Goal: Task Accomplishment & Management: Manage account settings

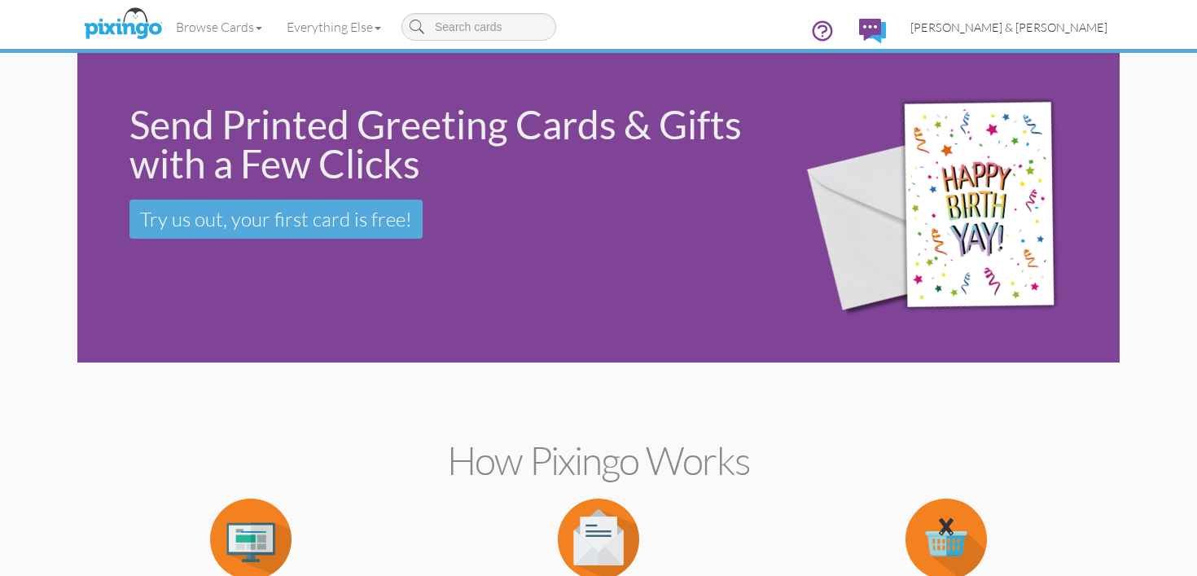
click at [1078, 33] on link "[PERSON_NAME] & [PERSON_NAME]" at bounding box center [1008, 28] width 221 height 42
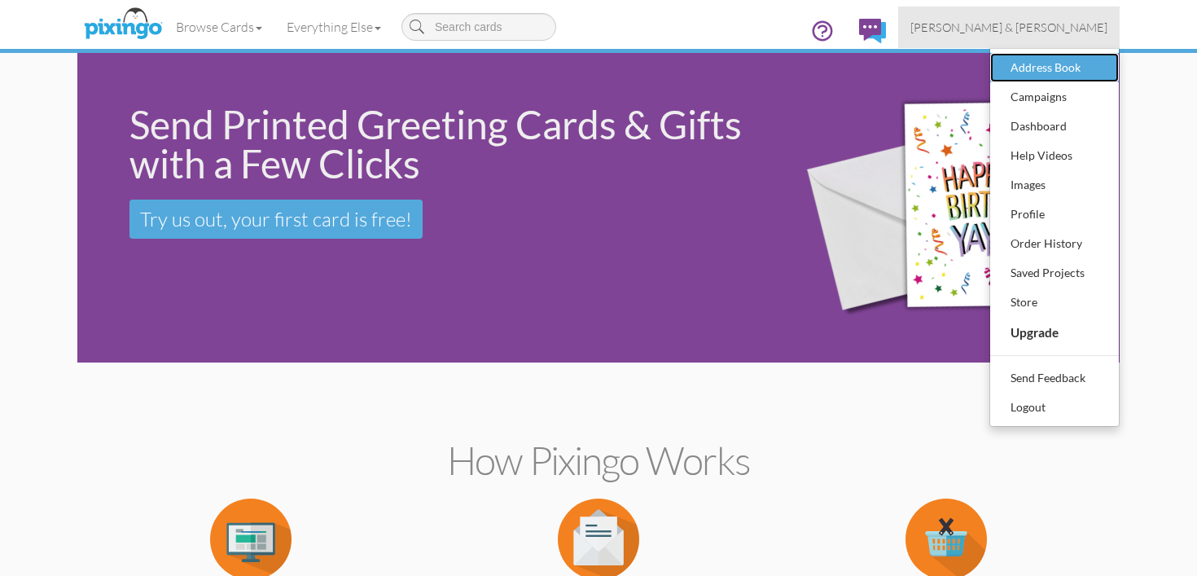
click at [1073, 59] on div "Address Book" at bounding box center [1054, 67] width 96 height 24
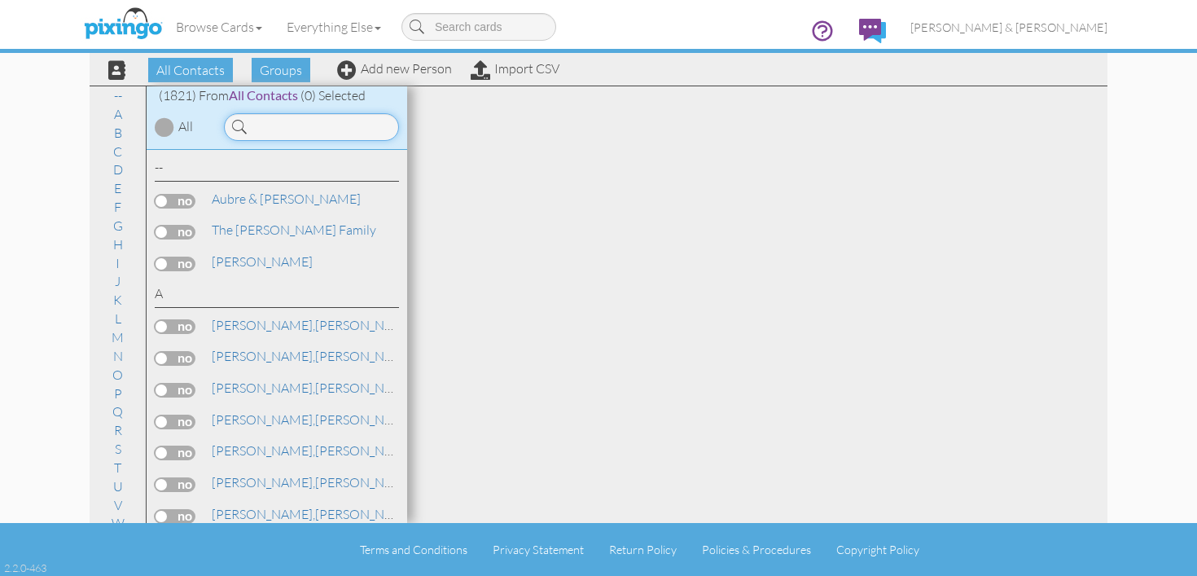
click at [338, 126] on input at bounding box center [311, 127] width 175 height 28
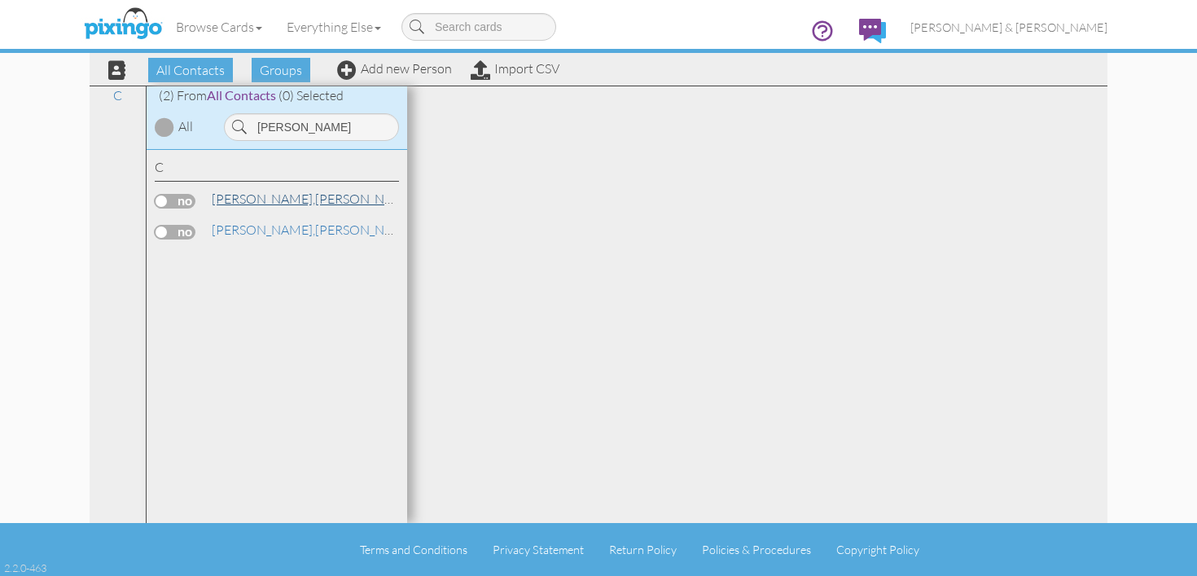
click at [238, 204] on span "[PERSON_NAME]," at bounding box center [263, 198] width 103 height 16
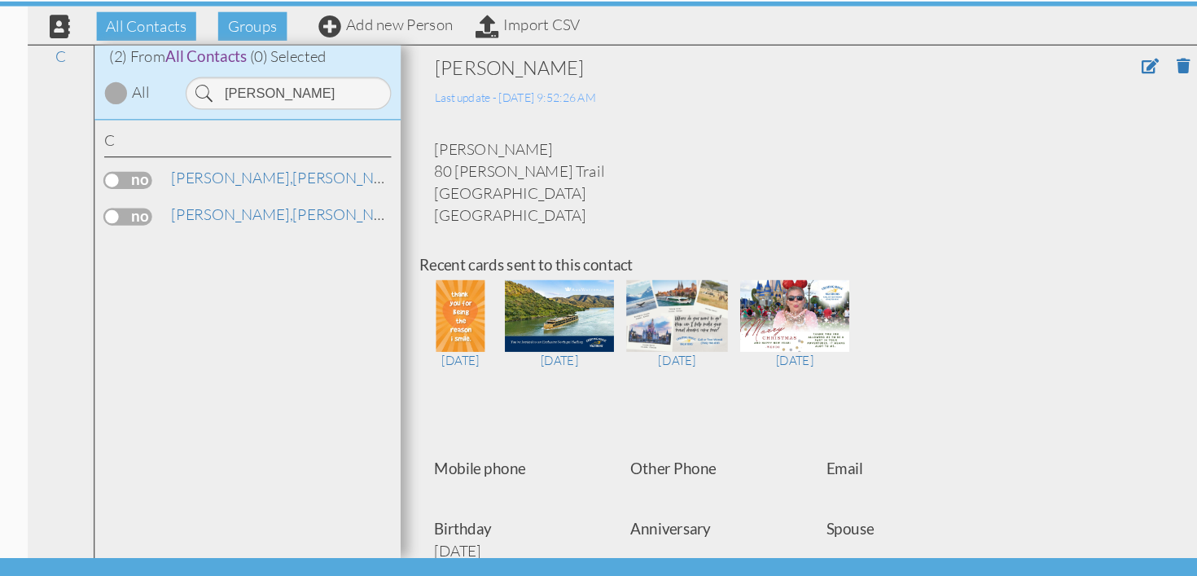
click at [257, 239] on div "[PERSON_NAME]" at bounding box center [277, 233] width 244 height 24
click at [260, 233] on link "[PERSON_NAME]" at bounding box center [314, 230] width 208 height 20
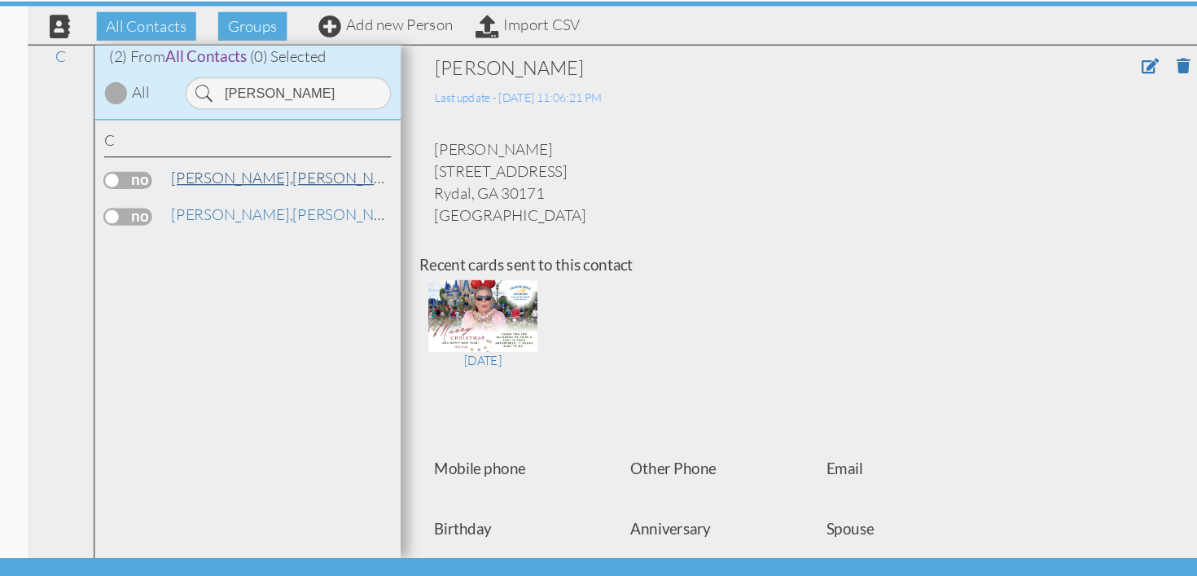
click at [269, 207] on link "[PERSON_NAME]" at bounding box center [314, 199] width 208 height 20
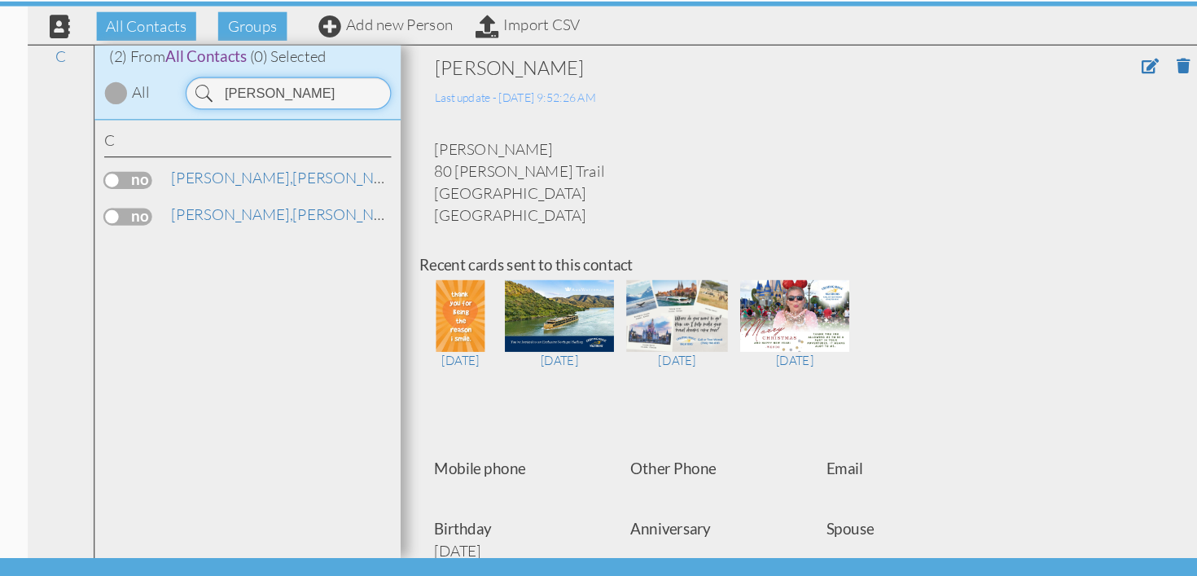
click at [330, 139] on input "[PERSON_NAME]" at bounding box center [311, 127] width 175 height 28
type input "c"
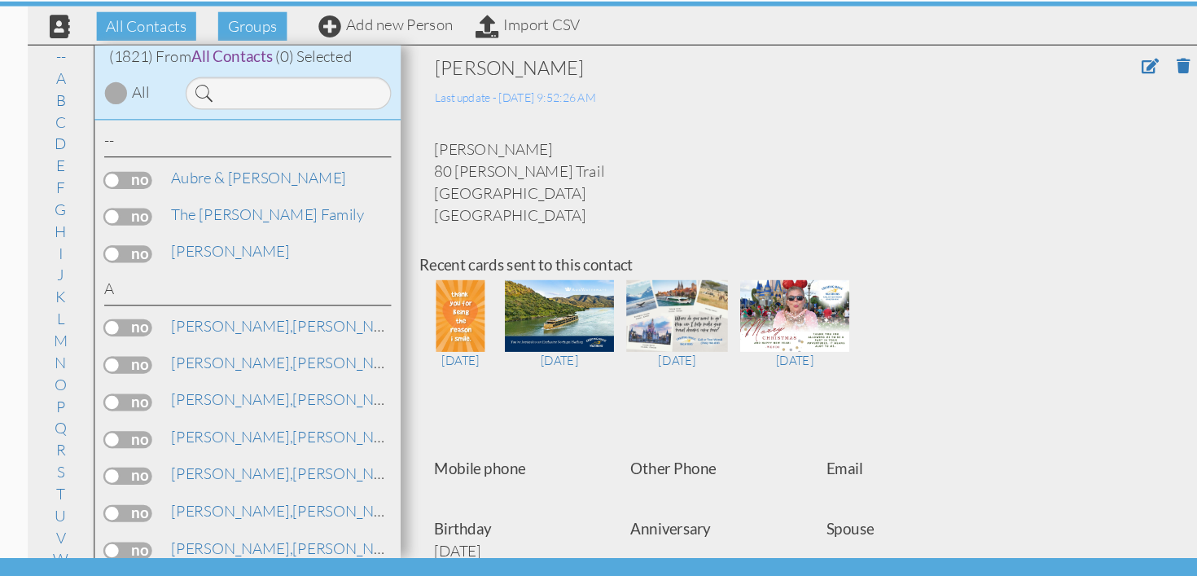
click at [714, 149] on div "[PERSON_NAME] Last update - [DATE] 9:52:26 AM [PERSON_NAME] 80 [PERSON_NAME] Tr…" at bounding box center [757, 546] width 668 height 905
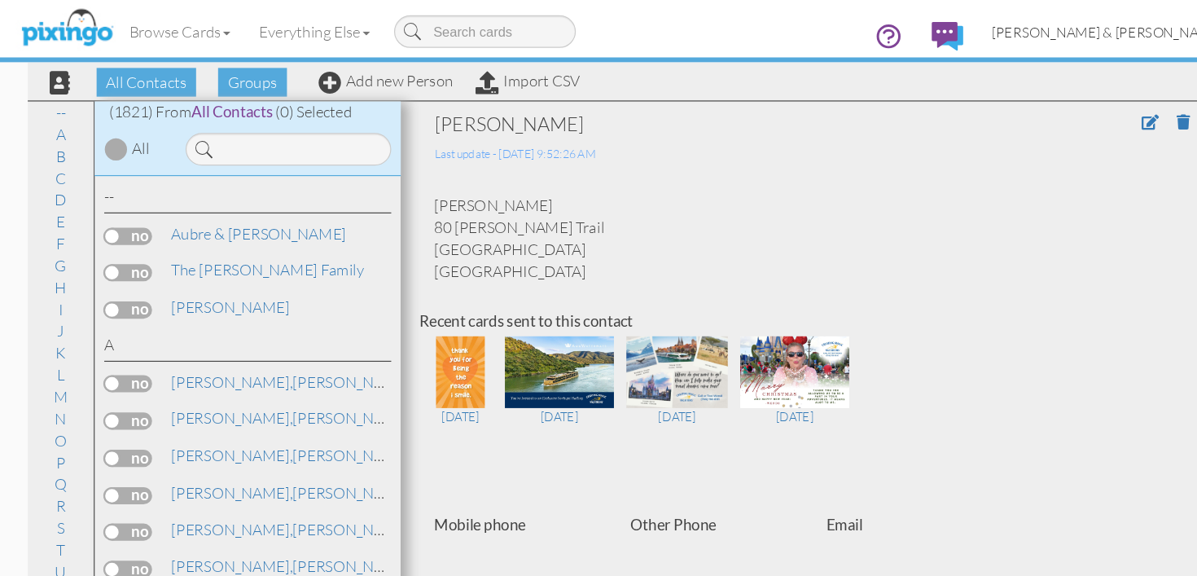
click at [1042, 23] on span "[PERSON_NAME] & [PERSON_NAME]" at bounding box center [1008, 27] width 197 height 14
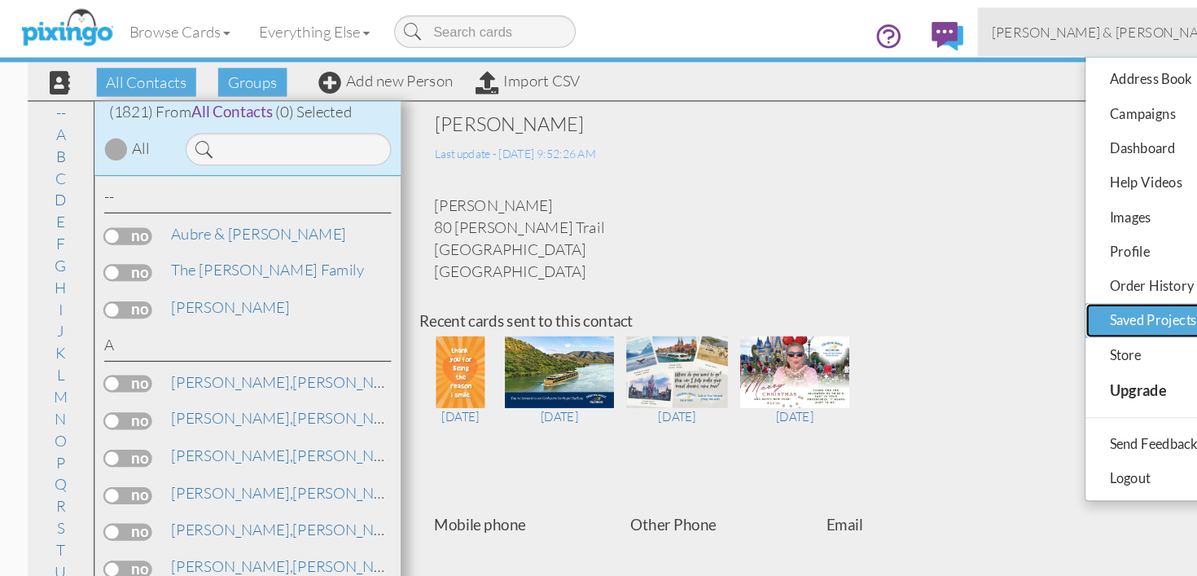
click at [1028, 274] on div "Saved Projects" at bounding box center [1054, 272] width 96 height 24
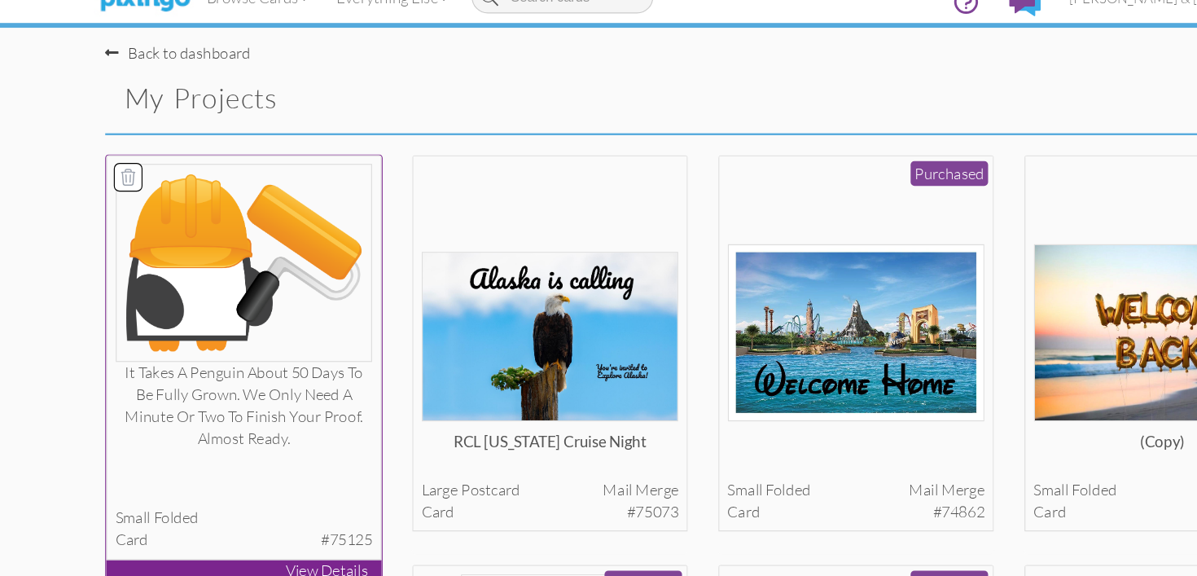
click at [143, 379] on div "It takes a penguin about 50 days to be fully grown. We only need a minute or tw…" at bounding box center [207, 374] width 219 height 74
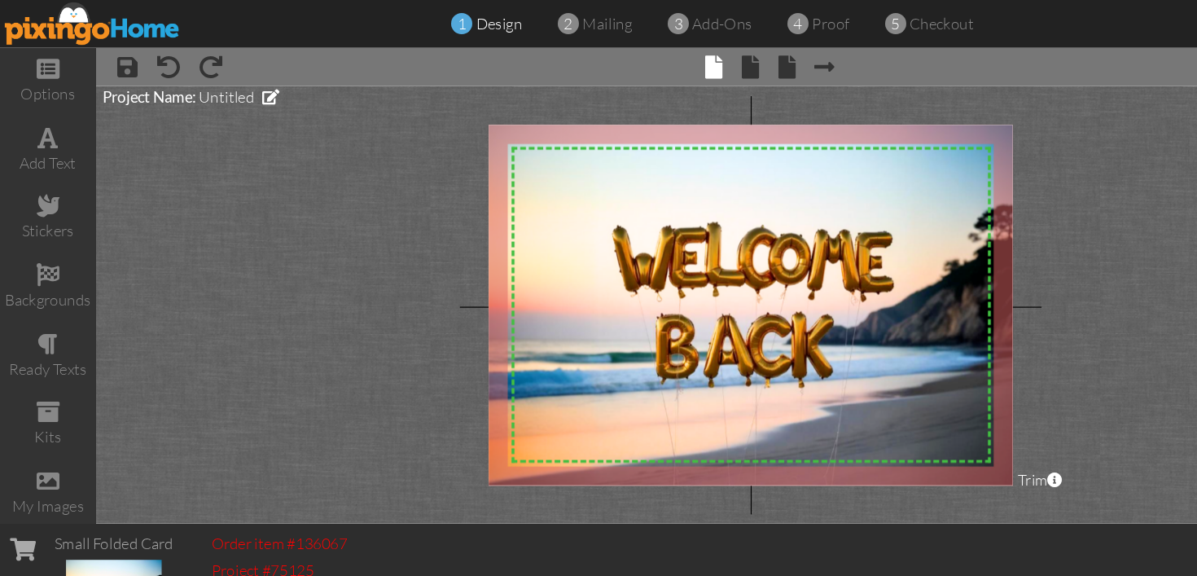
click at [61, 23] on img at bounding box center [79, 20] width 150 height 37
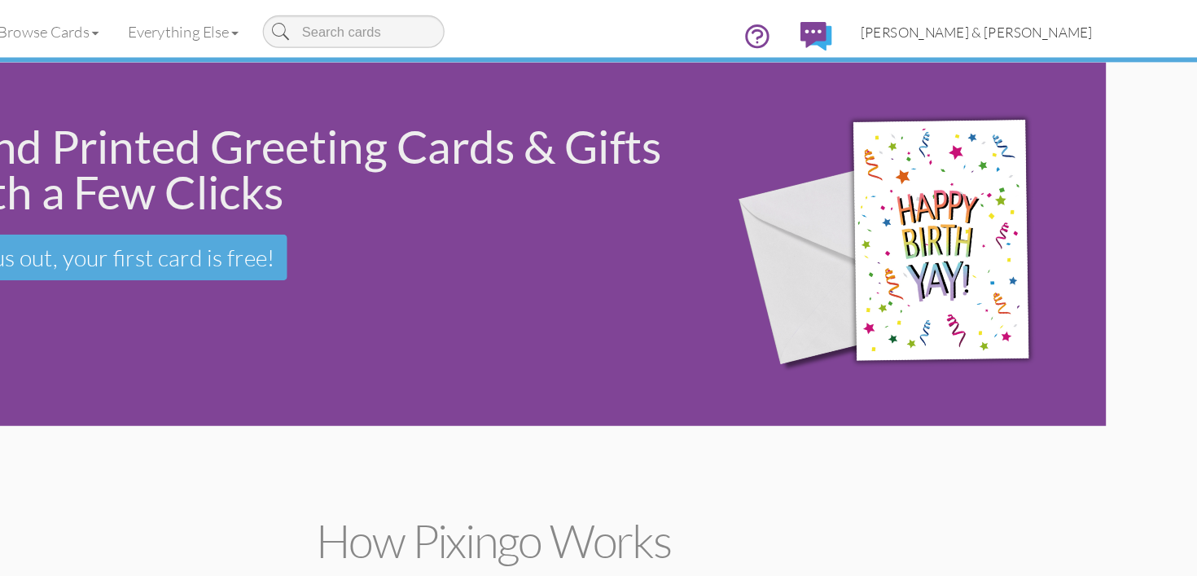
click at [1058, 31] on span "[PERSON_NAME] & [PERSON_NAME]" at bounding box center [1008, 27] width 197 height 14
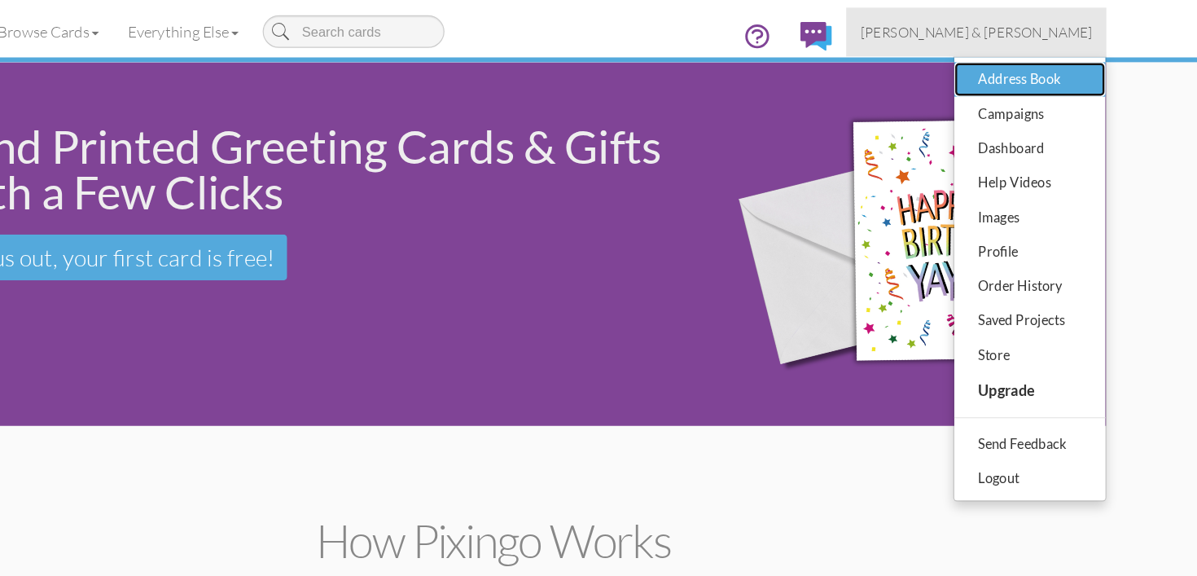
click at [1057, 67] on div "Address Book" at bounding box center [1054, 67] width 96 height 24
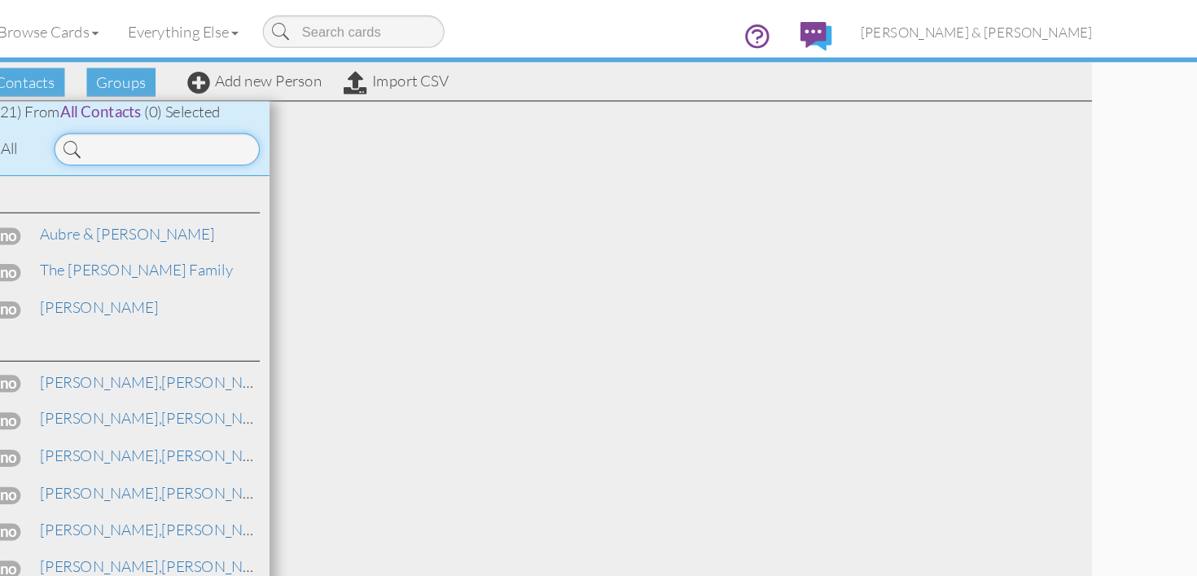
click at [331, 129] on input at bounding box center [311, 127] width 175 height 28
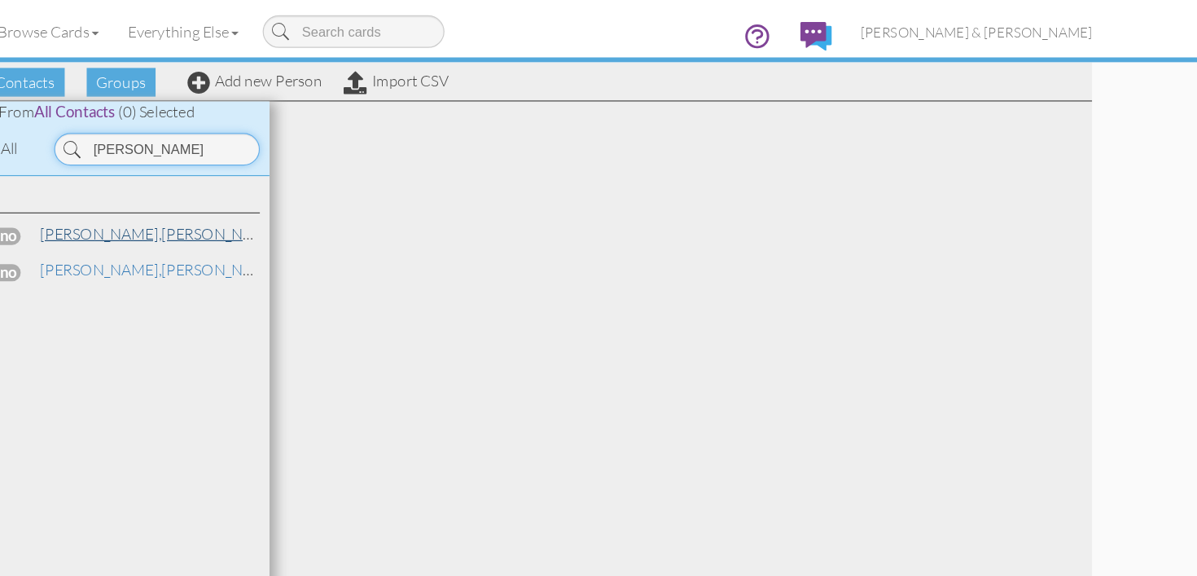
type input "[PERSON_NAME]"
click at [238, 198] on span "[PERSON_NAME]," at bounding box center [263, 198] width 103 height 16
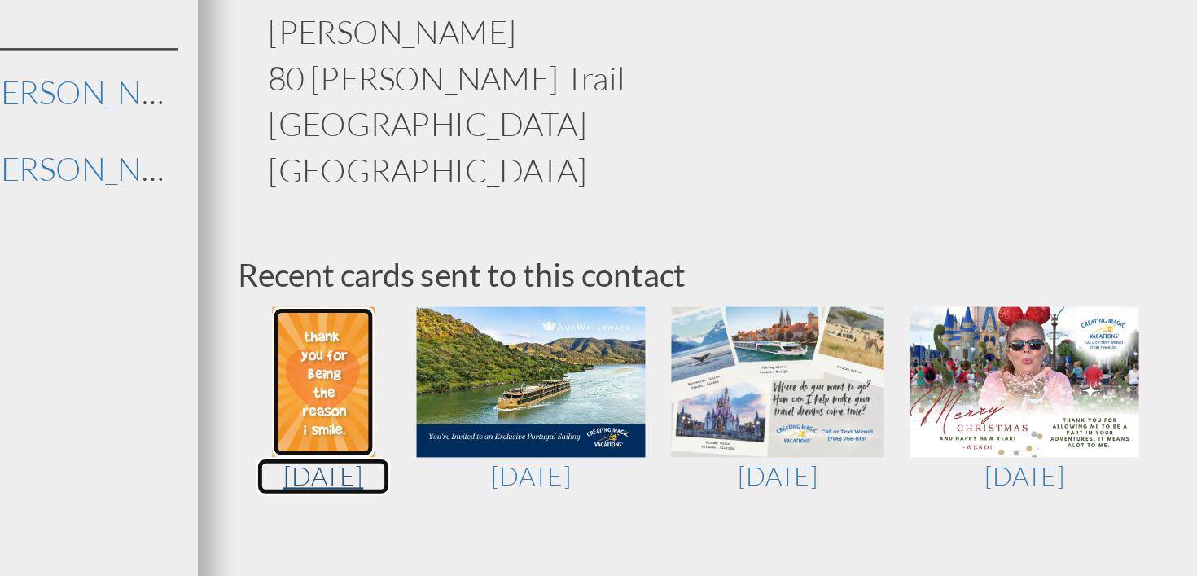
click at [462, 312] on img at bounding box center [458, 316] width 42 height 61
